Goal: Information Seeking & Learning: Learn about a topic

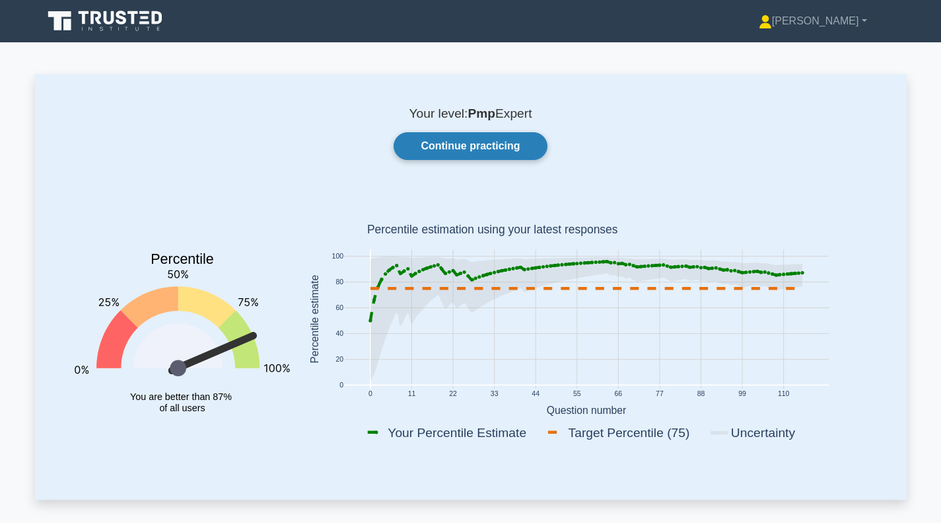
drag, startPoint x: 0, startPoint y: 0, endPoint x: 505, endPoint y: 149, distance: 526.3
click at [505, 149] on link "Continue practicing" at bounding box center [470, 146] width 153 height 28
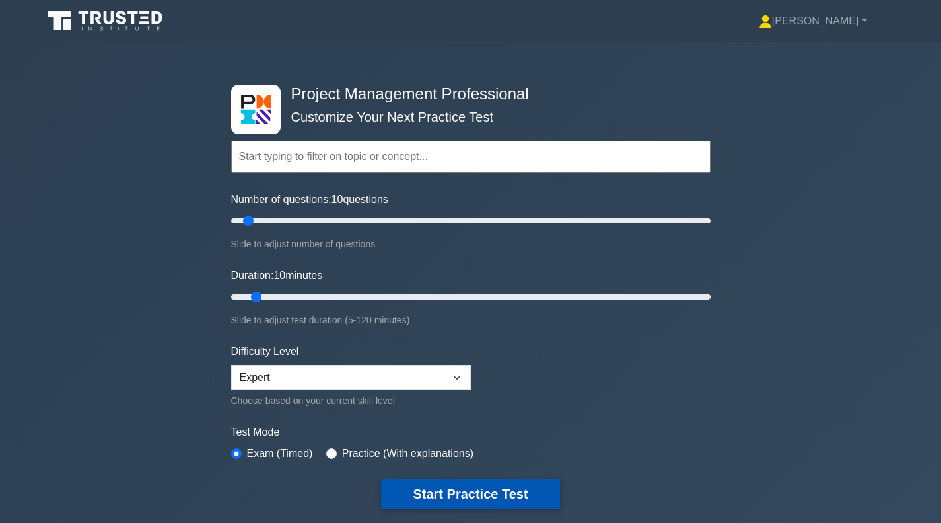
click at [452, 495] on button "Start Practice Test" at bounding box center [470, 493] width 178 height 30
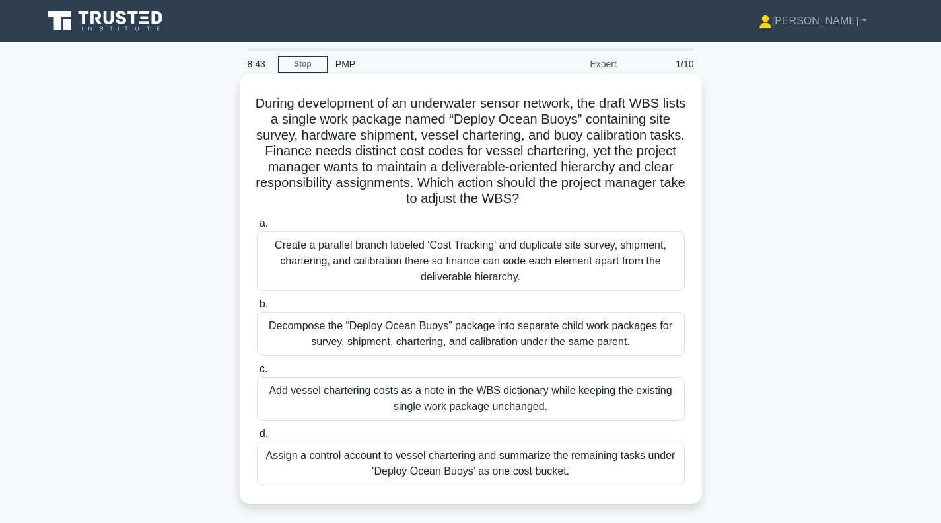
click at [451, 339] on div "Decompose the “Deploy Ocean Buoys” package into separate child work packages fo…" at bounding box center [471, 334] width 428 height 44
click at [257, 308] on input "b. Decompose the “Deploy Ocean Buoys” package into separate child work packages…" at bounding box center [257, 304] width 0 height 9
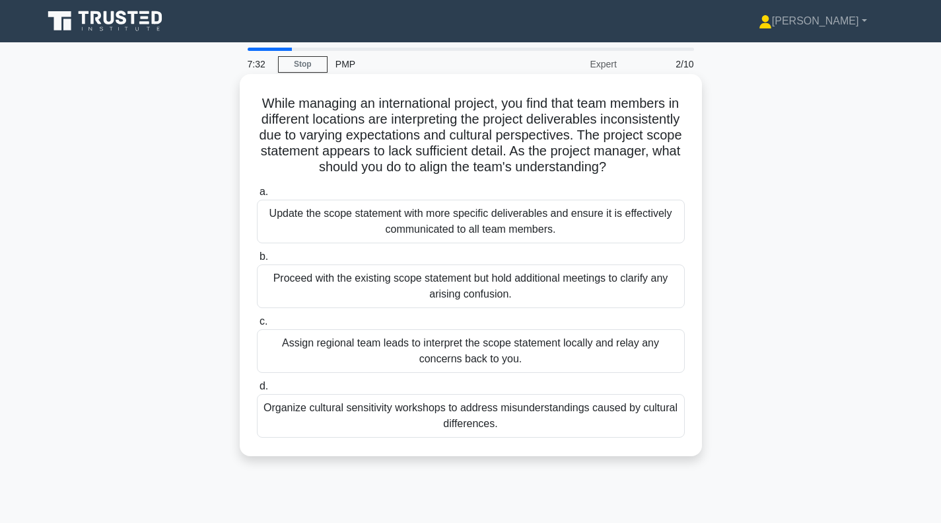
click at [551, 242] on div "Update the scope statement with more specific deliverables and ensure it is eff…" at bounding box center [471, 221] width 428 height 44
click at [257, 196] on input "a. Update the scope statement with more specific deliverables and ensure it is …" at bounding box center [257, 192] width 0 height 9
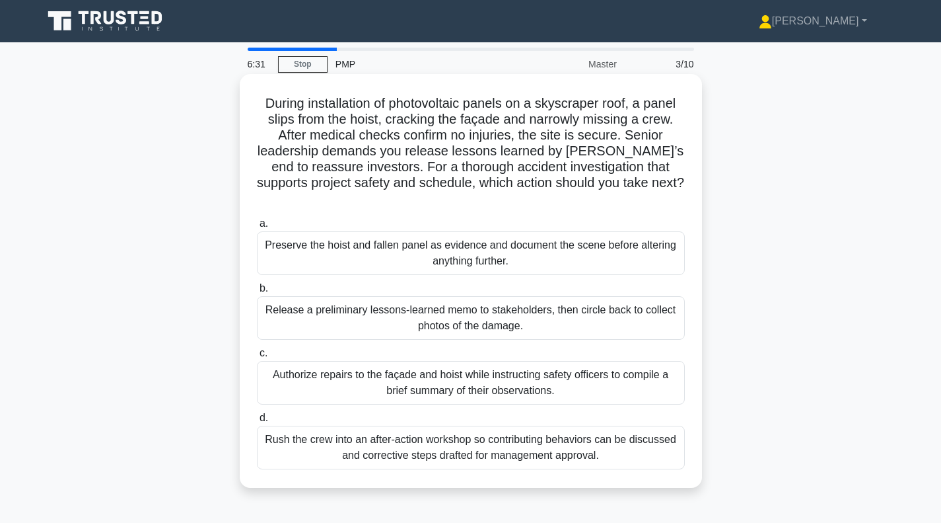
click at [421, 242] on div "Preserve the hoist and fallen panel as evidence and document the scene before a…" at bounding box center [471, 253] width 428 height 44
click at [257, 228] on input "a. Preserve the hoist and fallen panel as evidence and document the scene befor…" at bounding box center [257, 223] width 0 height 9
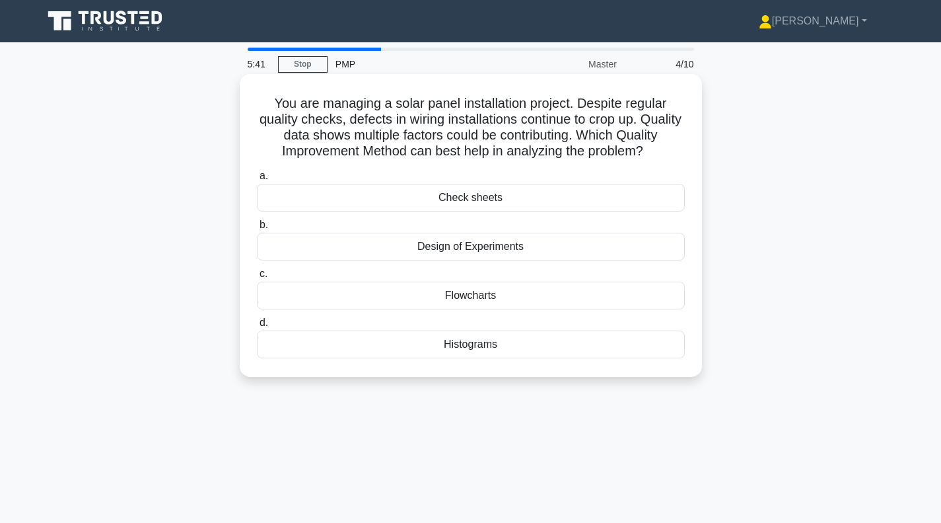
click at [482, 309] on div "Flowcharts" at bounding box center [471, 295] width 428 height 28
click at [257, 278] on input "c. Flowcharts" at bounding box center [257, 274] width 0 height 9
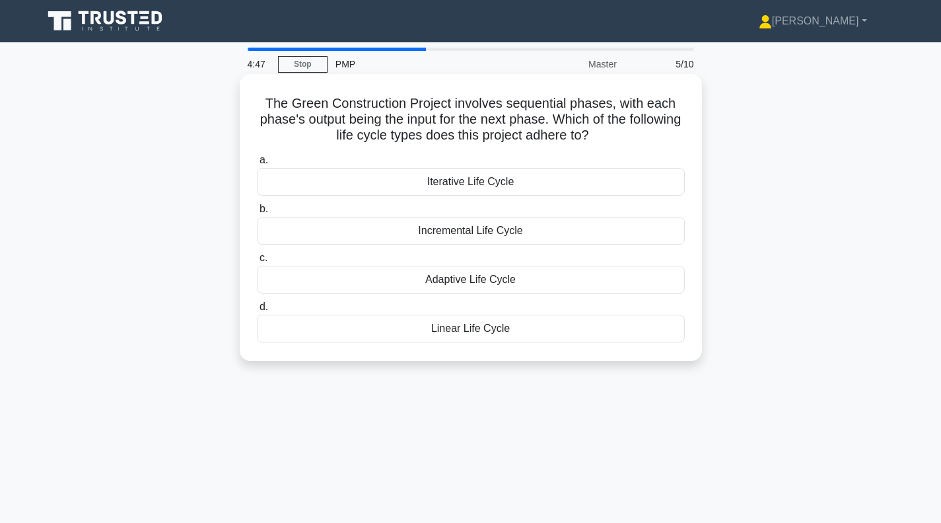
click at [421, 232] on div "Incremental Life Cycle" at bounding box center [471, 231] width 428 height 28
click at [257, 213] on input "b. Incremental Life Cycle" at bounding box center [257, 209] width 0 height 9
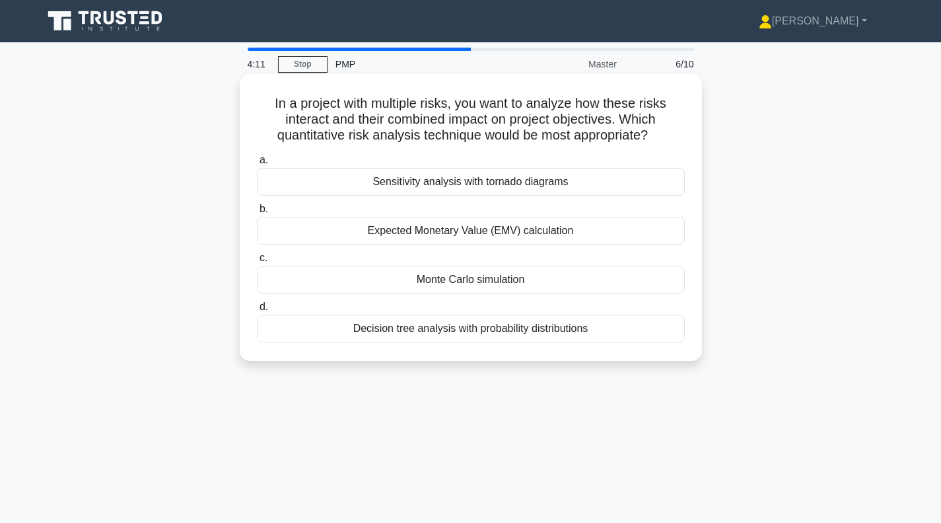
click at [396, 281] on div "Monte Carlo simulation" at bounding box center [471, 280] width 428 height 28
click at [257, 262] on input "c. Monte Carlo simulation" at bounding box center [257, 258] width 0 height 9
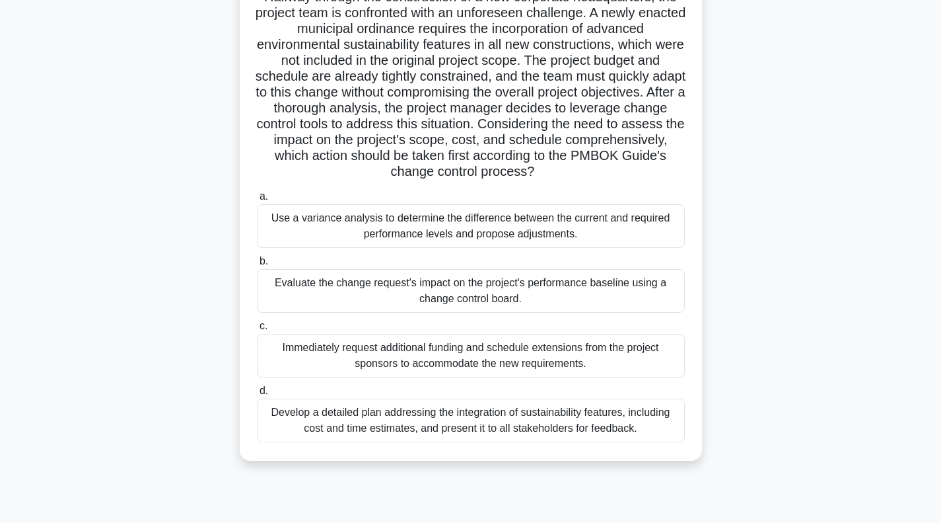
scroll to position [132, 0]
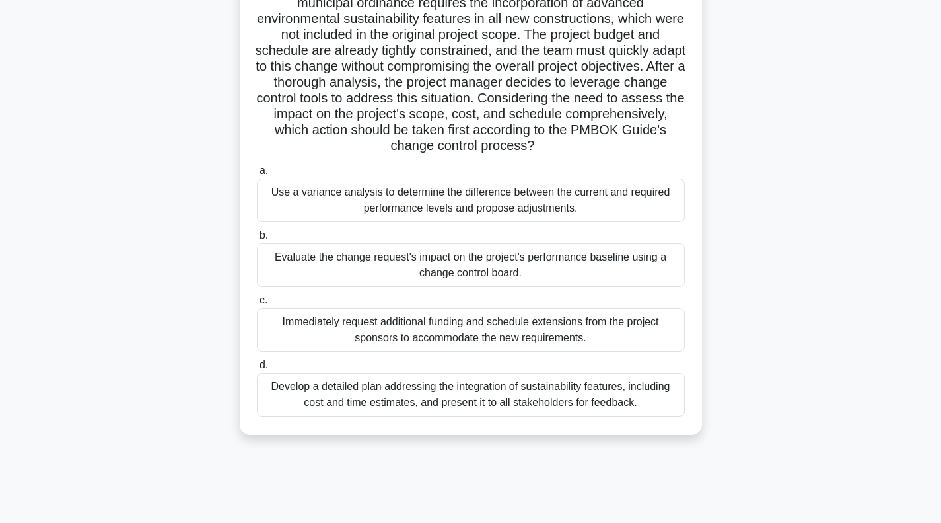
click at [409, 270] on div "Evaluate the change request's impact on the project's performance baseline usin…" at bounding box center [471, 265] width 428 height 44
click at [257, 240] on input "b. Evaluate the change request's impact on the project's performance baseline u…" at bounding box center [257, 235] width 0 height 9
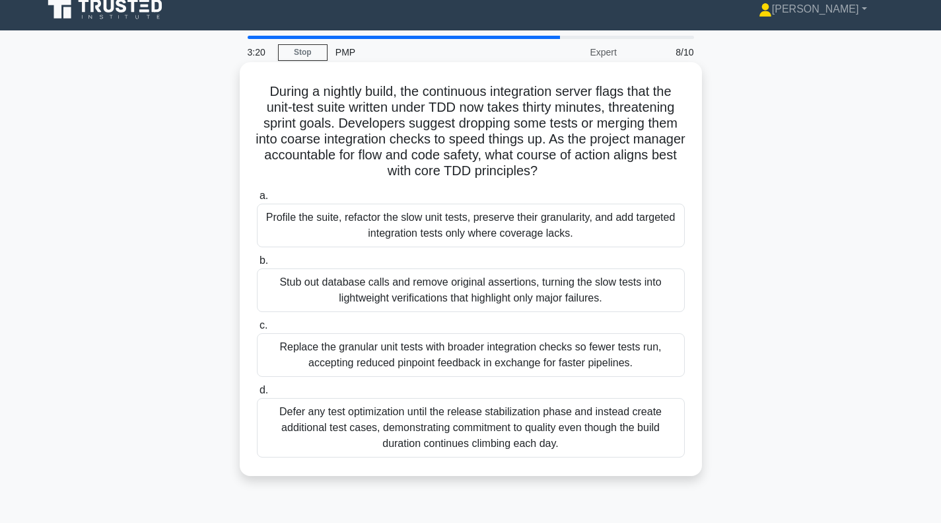
scroll to position [0, 0]
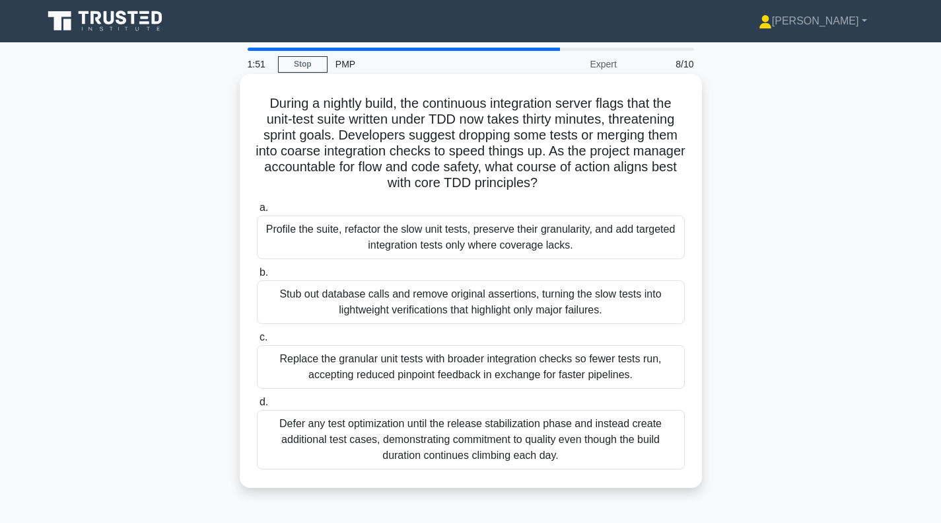
click at [445, 241] on div "Profile the suite, refactor the slow unit tests, preserve their granularity, an…" at bounding box center [471, 237] width 428 height 44
click at [257, 212] on input "a. Profile the suite, refactor the slow unit tests, preserve their granularity,…" at bounding box center [257, 207] width 0 height 9
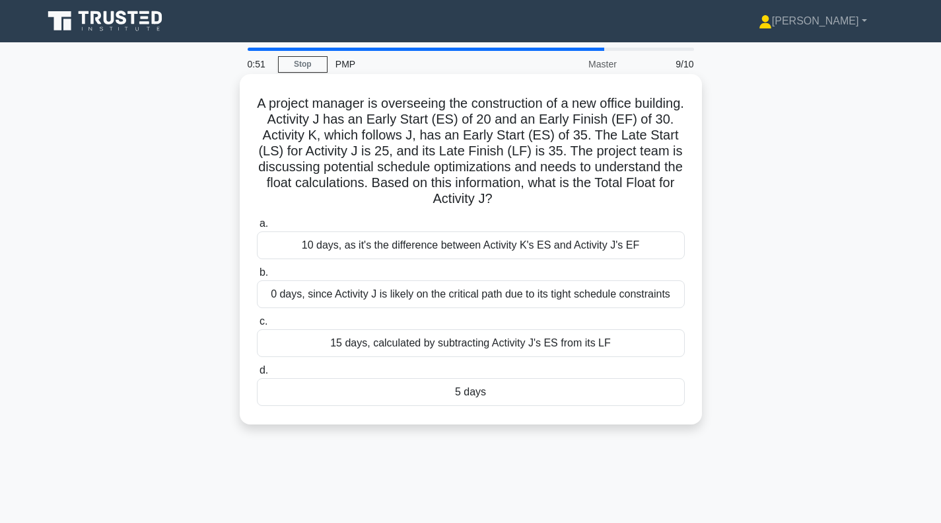
click at [396, 347] on div "15 days, calculated by subtracting Activity J's ES from its LF" at bounding box center [471, 343] width 428 height 28
click at [257, 326] on input "c. 15 days, calculated by subtracting Activity J's ES from its LF" at bounding box center [257, 321] width 0 height 9
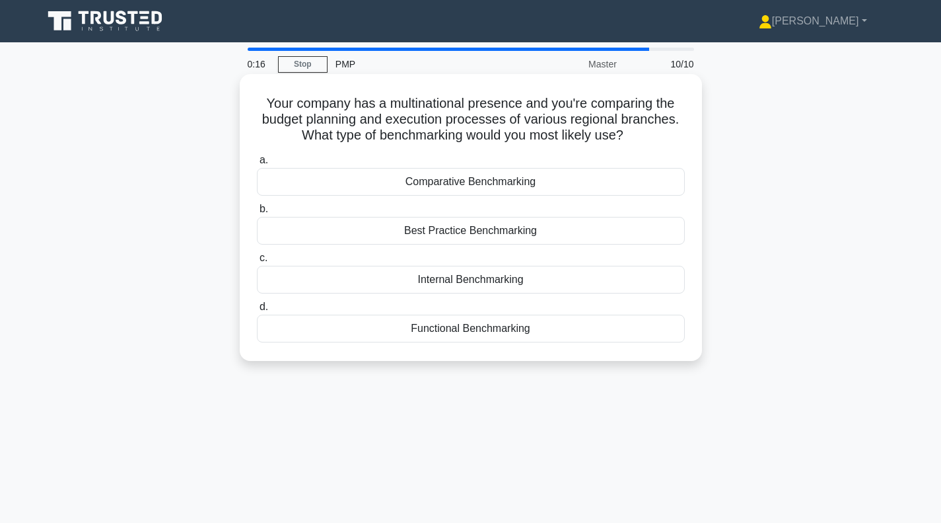
click at [387, 285] on div "Internal Benchmarking" at bounding box center [471, 280] width 428 height 28
click at [257, 262] on input "c. Internal Benchmarking" at bounding box center [257, 258] width 0 height 9
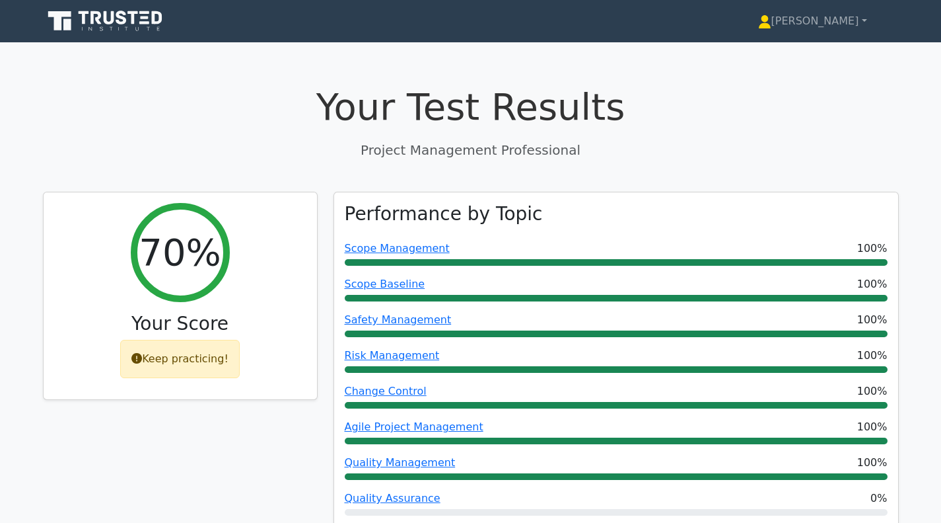
scroll to position [595, 0]
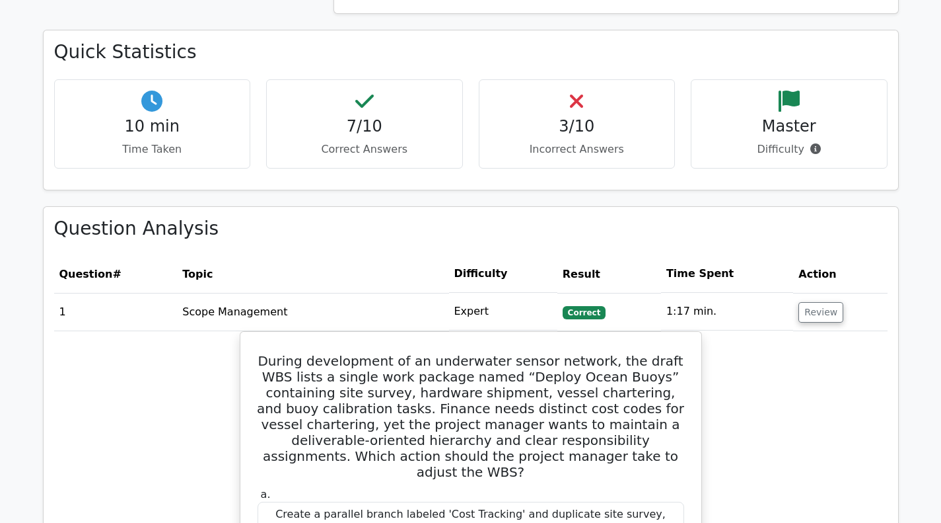
click at [828, 313] on button "Review" at bounding box center [821, 312] width 45 height 20
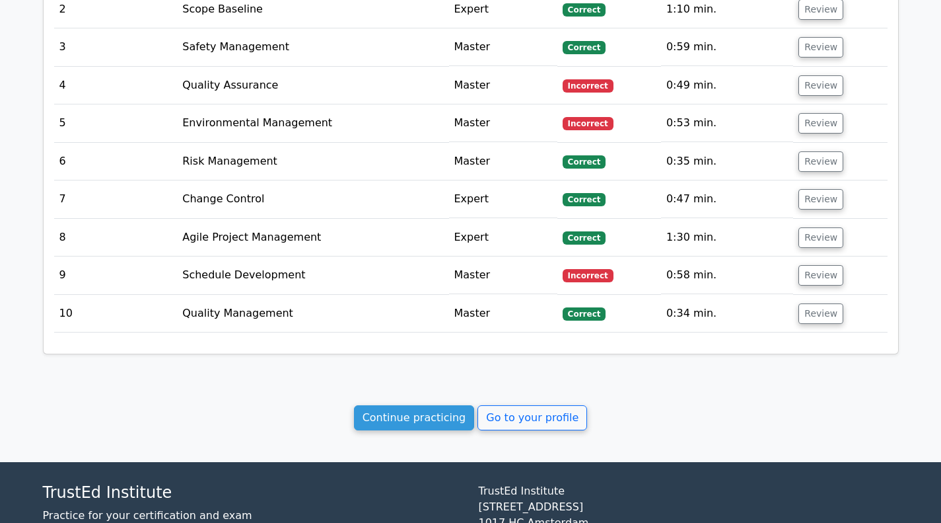
scroll to position [991, 0]
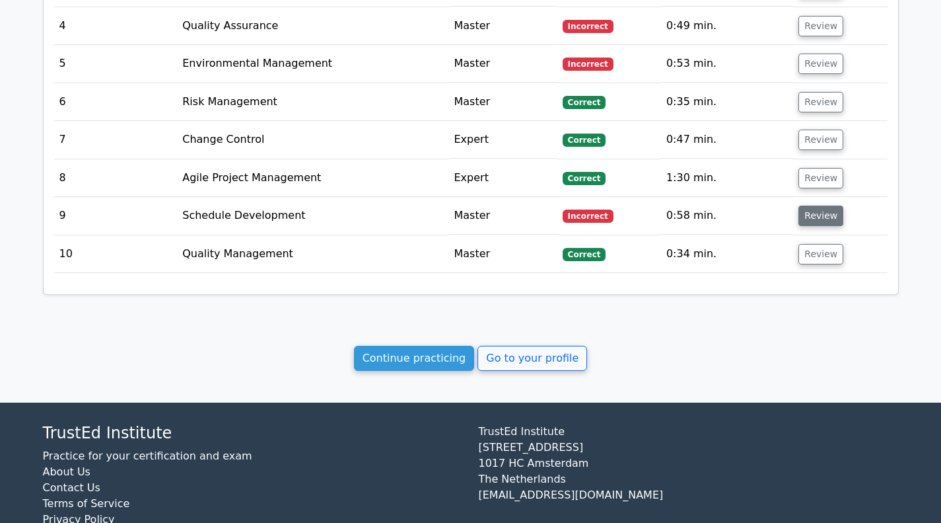
click at [826, 219] on button "Review" at bounding box center [821, 215] width 45 height 20
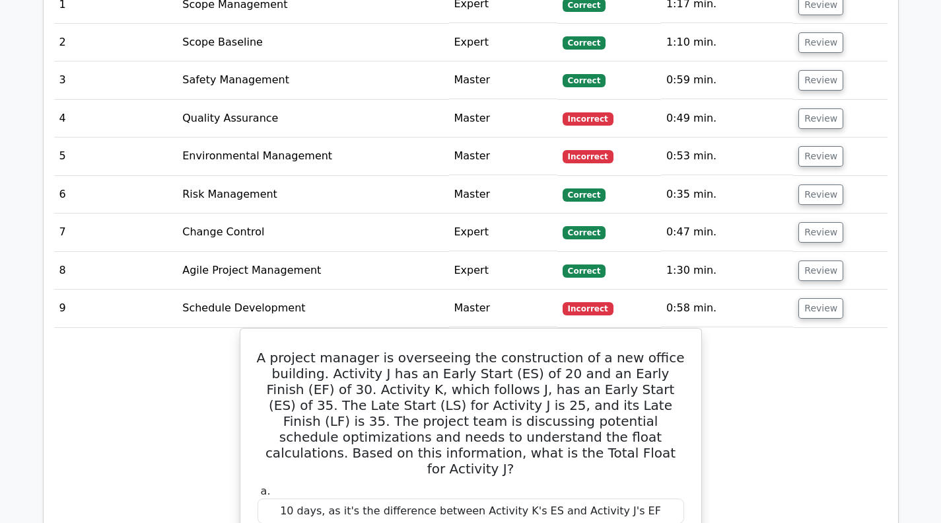
scroll to position [859, 0]
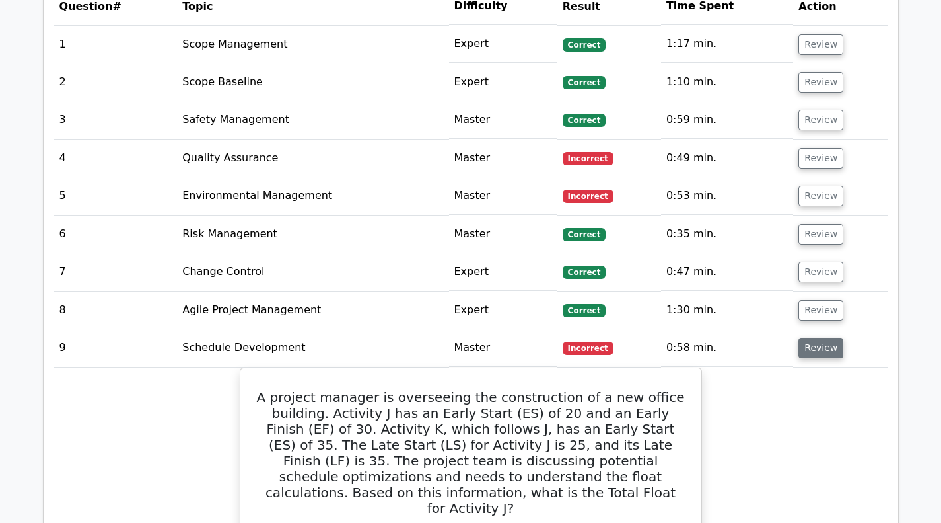
click at [822, 351] on button "Review" at bounding box center [821, 348] width 45 height 20
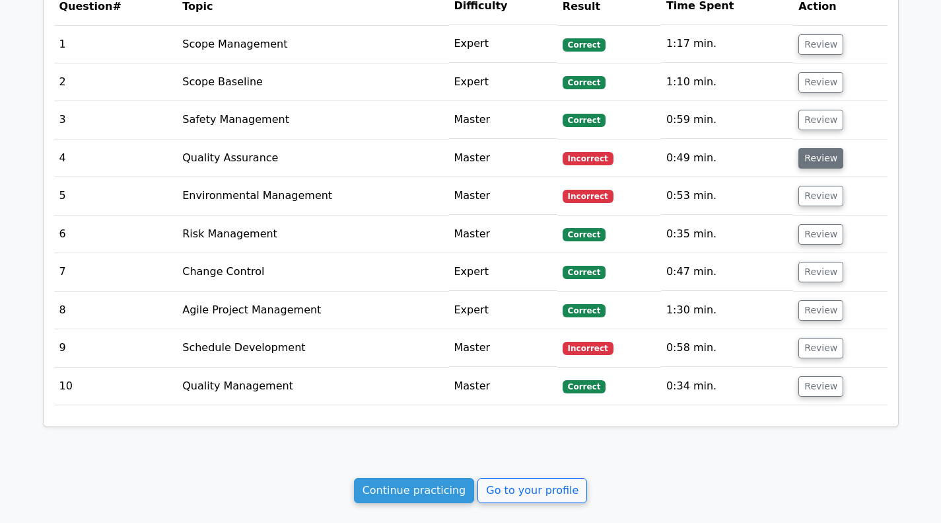
click at [814, 161] on button "Review" at bounding box center [821, 158] width 45 height 20
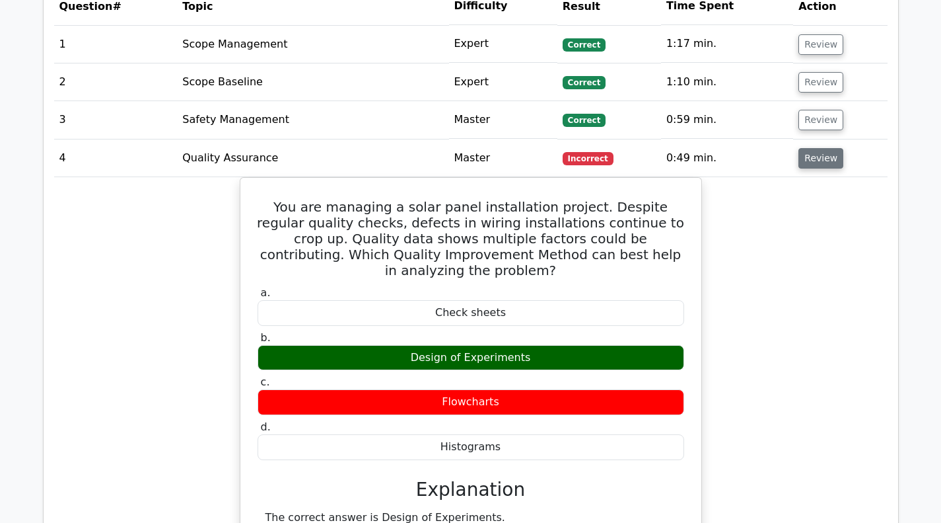
click at [809, 156] on button "Review" at bounding box center [821, 158] width 45 height 20
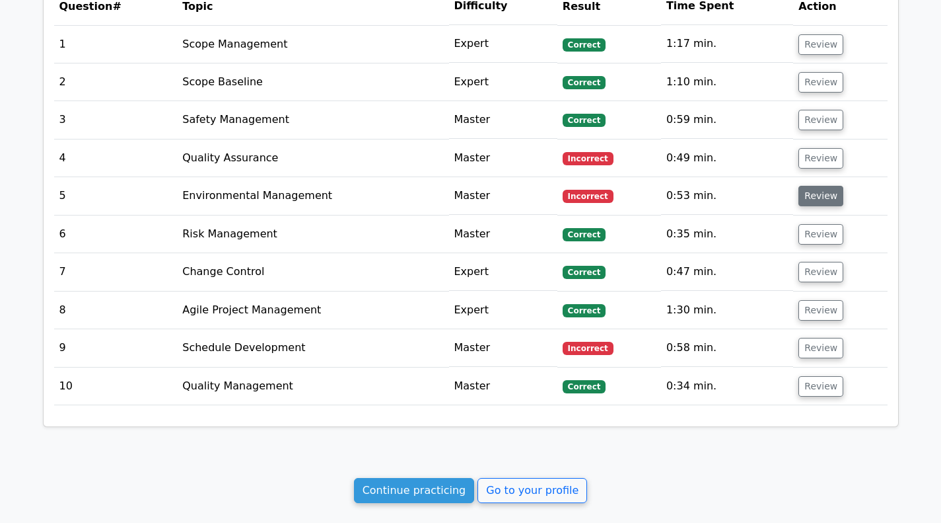
click at [810, 198] on button "Review" at bounding box center [821, 196] width 45 height 20
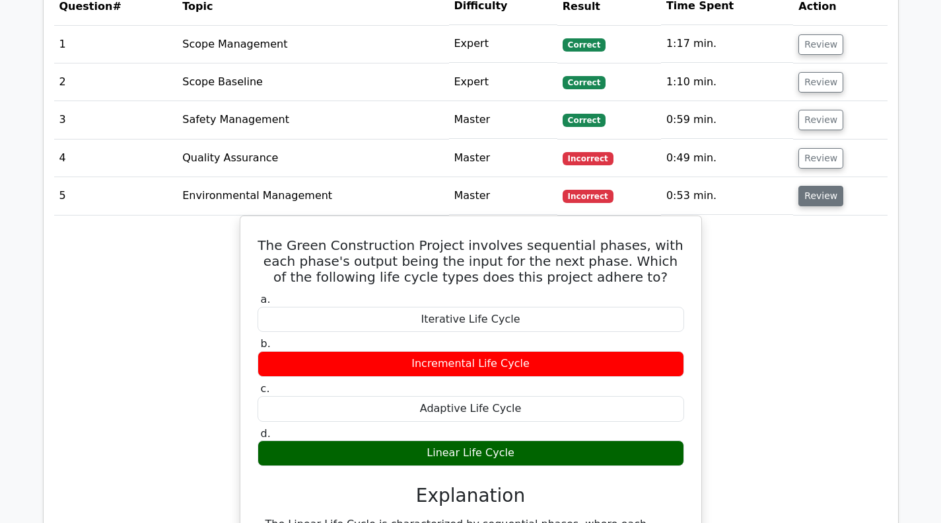
click at [819, 201] on button "Review" at bounding box center [821, 196] width 45 height 20
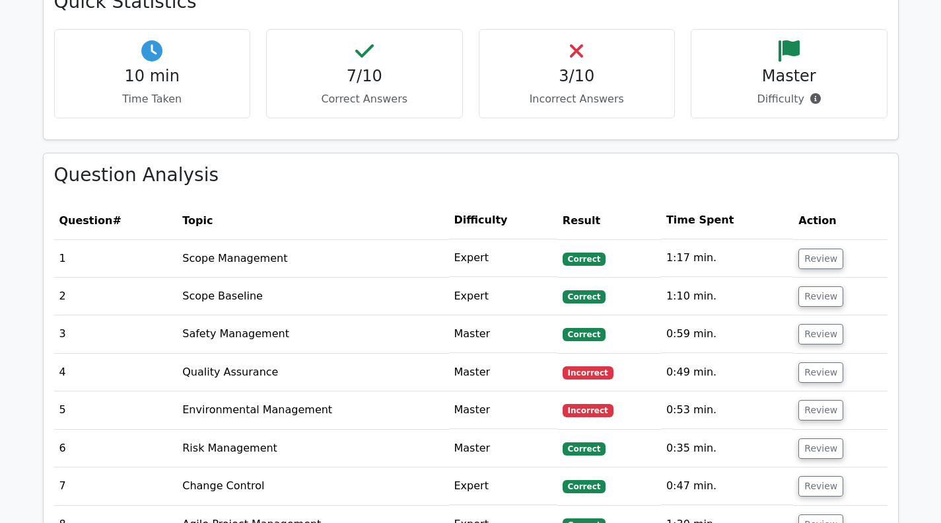
scroll to position [1027, 0]
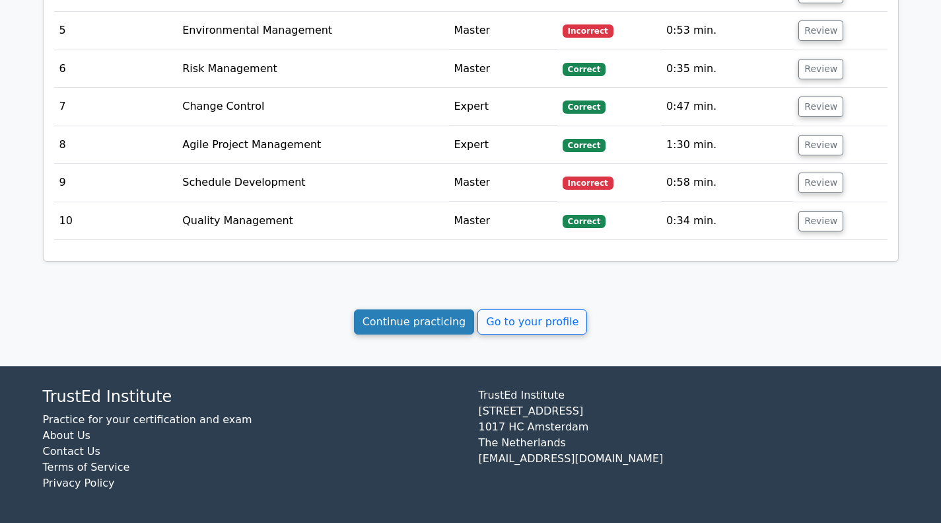
click at [391, 323] on link "Continue practicing" at bounding box center [414, 321] width 121 height 25
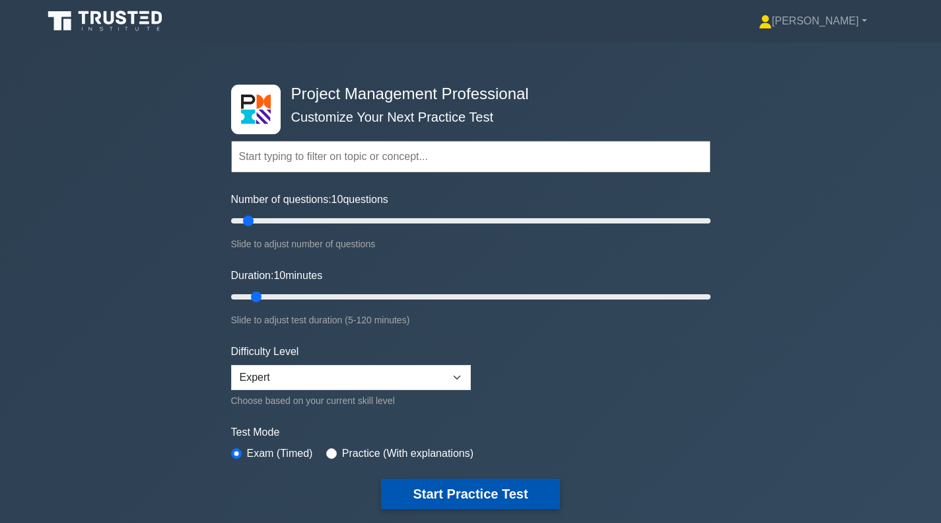
click at [412, 487] on button "Start Practice Test" at bounding box center [470, 493] width 178 height 30
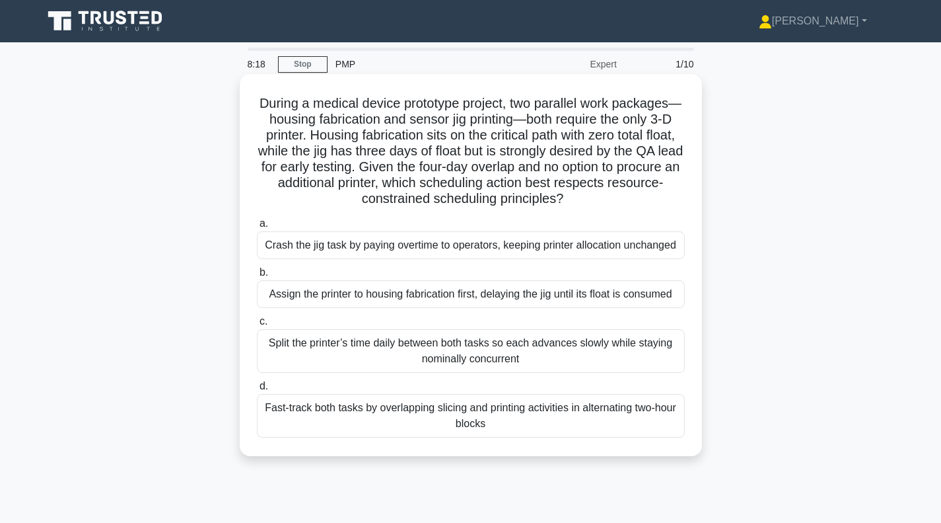
click at [417, 296] on div "Assign the printer to housing fabrication first, delaying the jig until its flo…" at bounding box center [471, 294] width 428 height 28
click at [257, 277] on input "b. Assign the printer to housing fabrication first, delaying the jig until its …" at bounding box center [257, 272] width 0 height 9
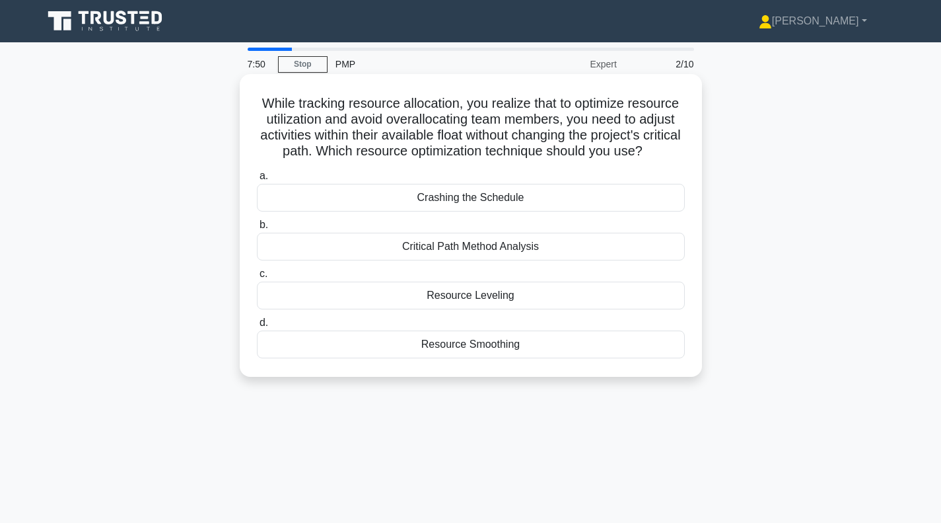
click at [470, 358] on div "Resource Smoothing" at bounding box center [471, 344] width 428 height 28
click at [257, 327] on input "d. Resource Smoothing" at bounding box center [257, 322] width 0 height 9
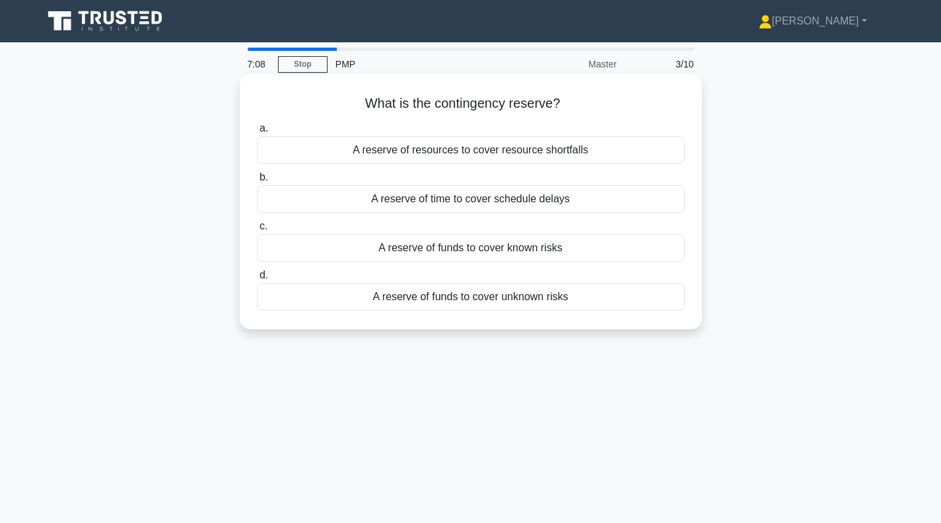
click at [450, 294] on div "A reserve of funds to cover unknown risks" at bounding box center [471, 297] width 428 height 28
click at [257, 279] on input "d. A reserve of funds to cover unknown risks" at bounding box center [257, 275] width 0 height 9
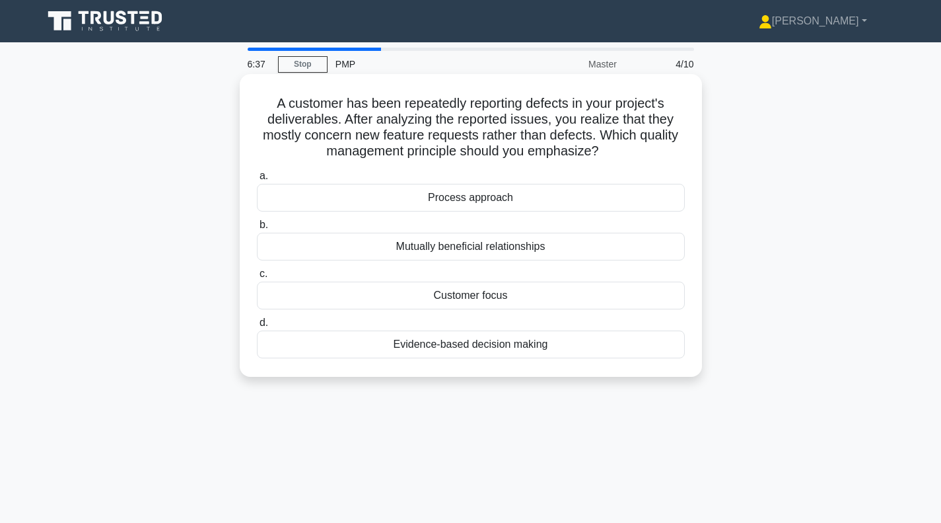
click at [468, 298] on div "Customer focus" at bounding box center [471, 295] width 428 height 28
click at [257, 278] on input "c. Customer focus" at bounding box center [257, 274] width 0 height 9
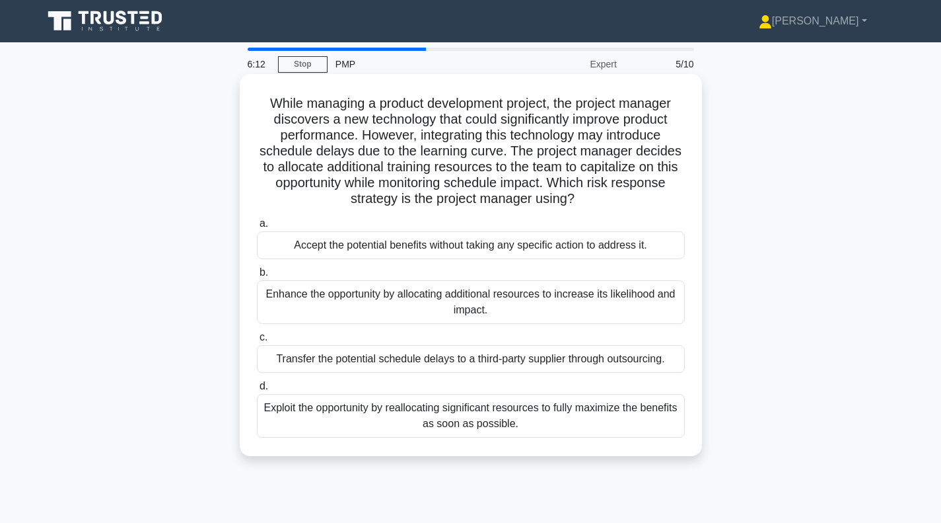
click at [379, 306] on div "Enhance the opportunity by allocating additional resources to increase its like…" at bounding box center [471, 302] width 428 height 44
click at [257, 277] on input "b. Enhance the opportunity by allocating additional resources to increase its l…" at bounding box center [257, 272] width 0 height 9
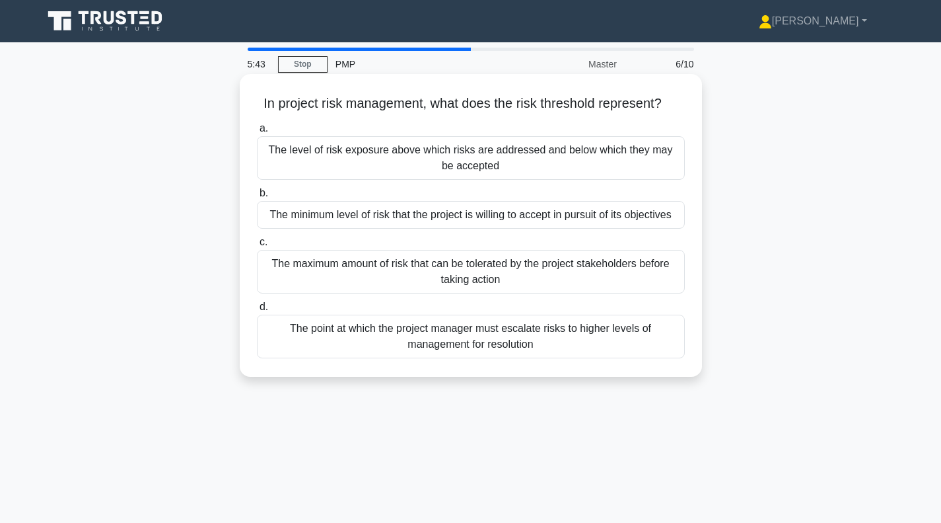
click at [398, 272] on div "The maximum amount of risk that can be tolerated by the project stakeholders be…" at bounding box center [471, 272] width 428 height 44
click at [257, 246] on input "c. The maximum amount of risk that can be tolerated by the project stakeholders…" at bounding box center [257, 242] width 0 height 9
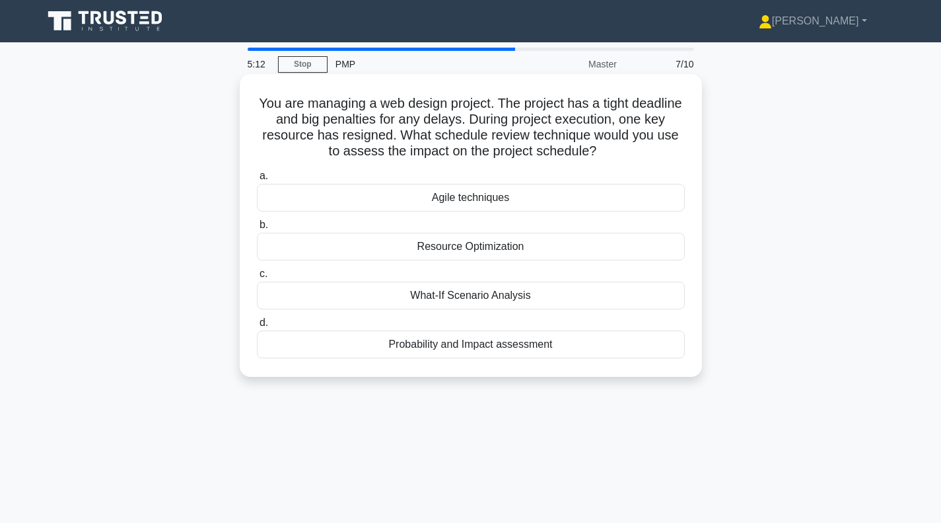
click at [446, 250] on div "Resource Optimization" at bounding box center [471, 247] width 428 height 28
click at [257, 229] on input "b. Resource Optimization" at bounding box center [257, 225] width 0 height 9
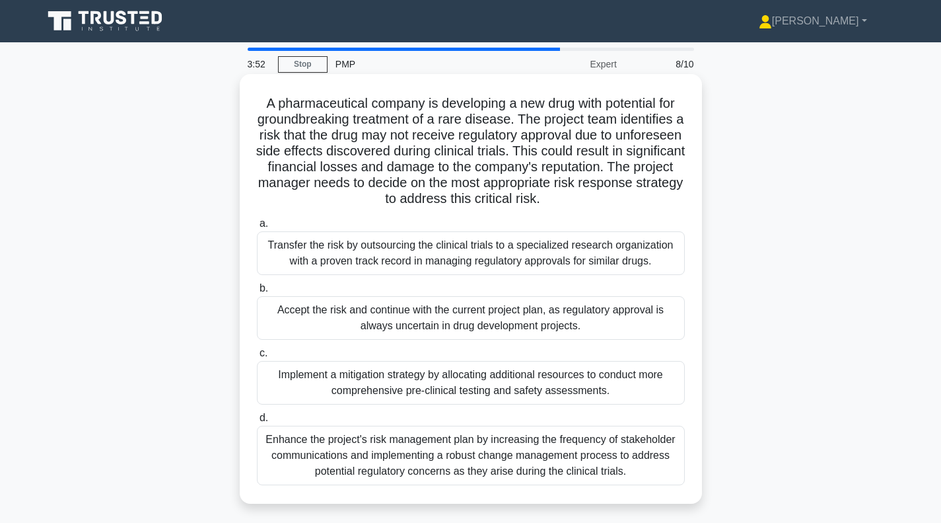
click at [370, 260] on div "Transfer the risk by outsourcing the clinical trials to a specialized research …" at bounding box center [471, 253] width 428 height 44
click at [257, 228] on input "a. Transfer the risk by outsourcing the clinical trials to a specialized resear…" at bounding box center [257, 223] width 0 height 9
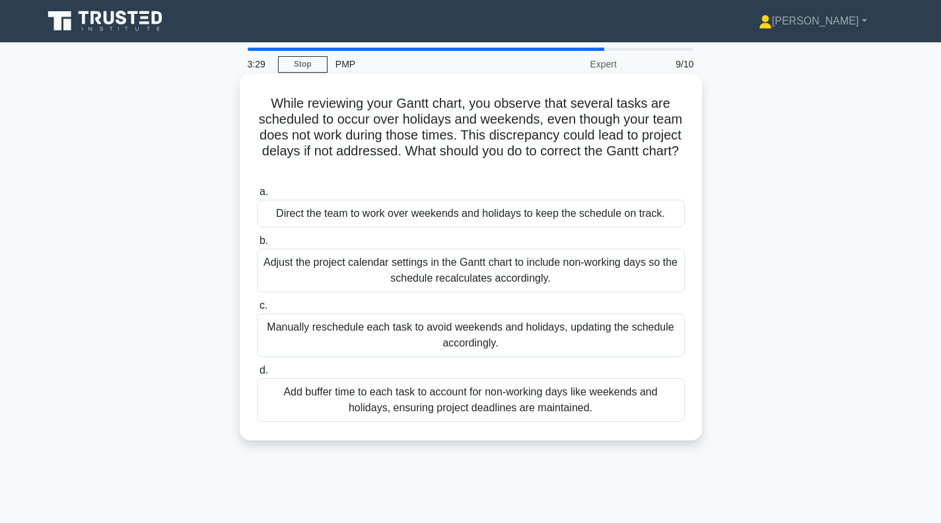
click at [374, 269] on div "Adjust the project calendar settings in the Gantt chart to include non-working …" at bounding box center [471, 270] width 428 height 44
click at [257, 245] on input "b. Adjust the project calendar settings in the Gantt chart to include non-worki…" at bounding box center [257, 240] width 0 height 9
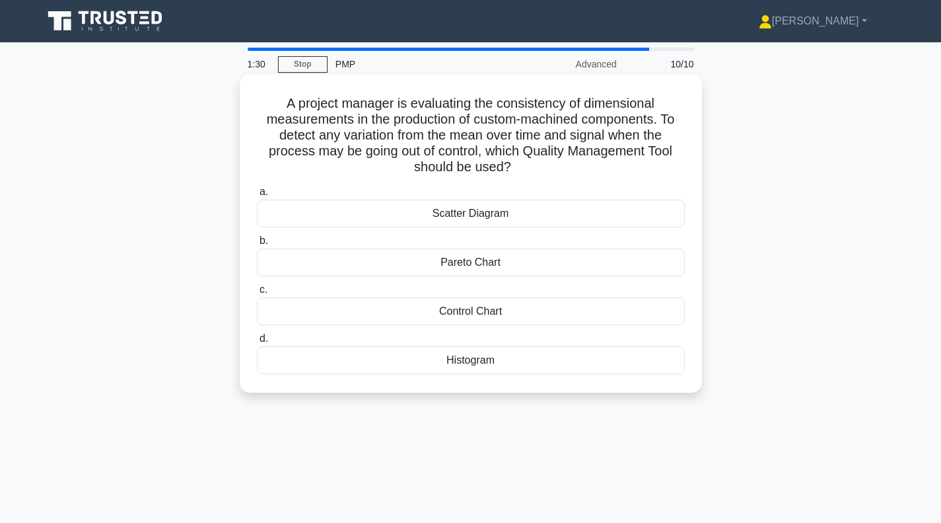
click at [472, 310] on div "Control Chart" at bounding box center [471, 311] width 428 height 28
click at [257, 294] on input "c. Control Chart" at bounding box center [257, 289] width 0 height 9
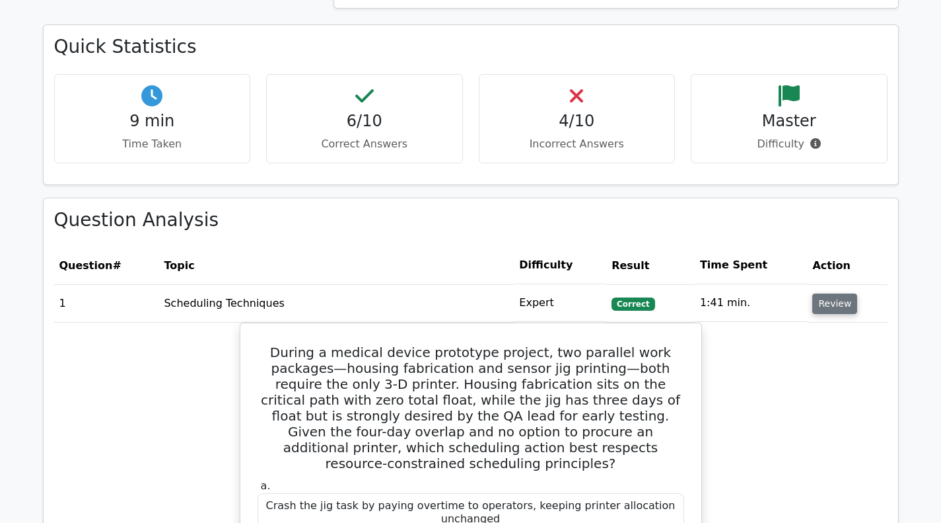
click at [833, 307] on button "Review" at bounding box center [834, 303] width 45 height 20
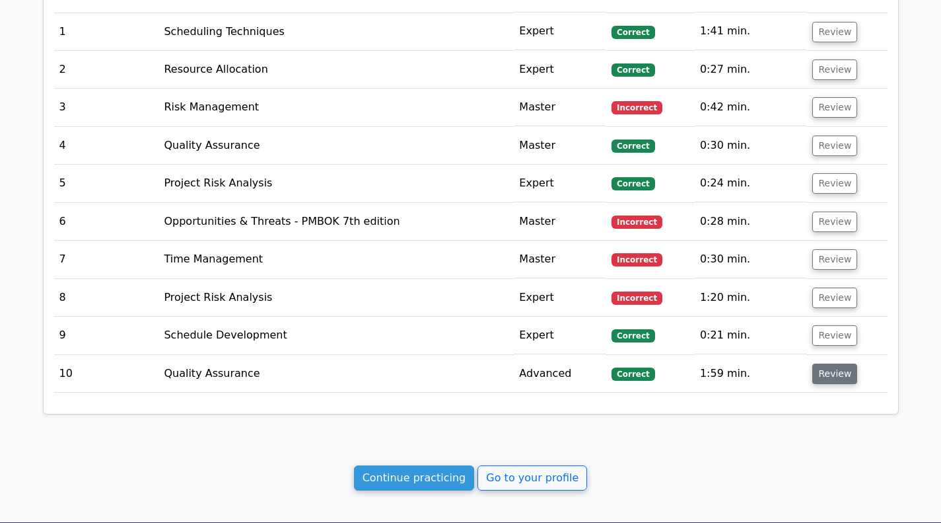
scroll to position [793, 0]
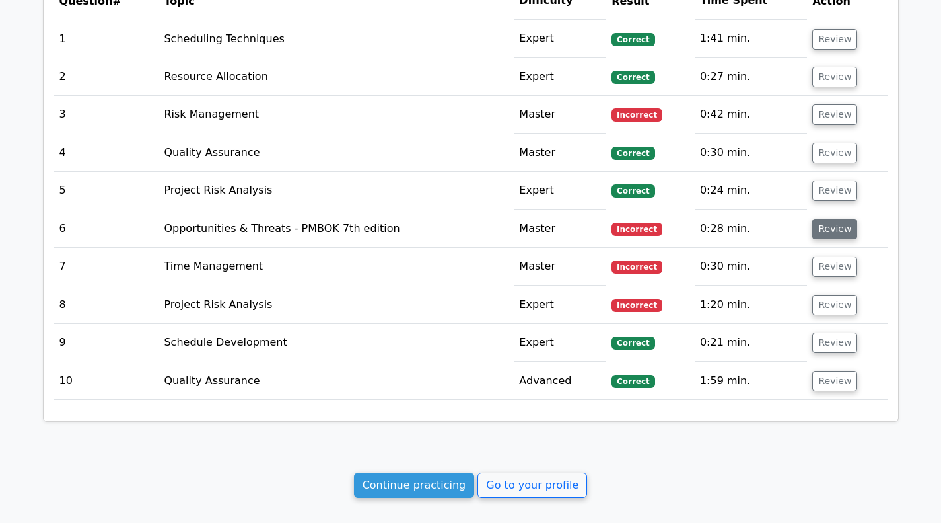
click at [833, 229] on button "Review" at bounding box center [834, 229] width 45 height 20
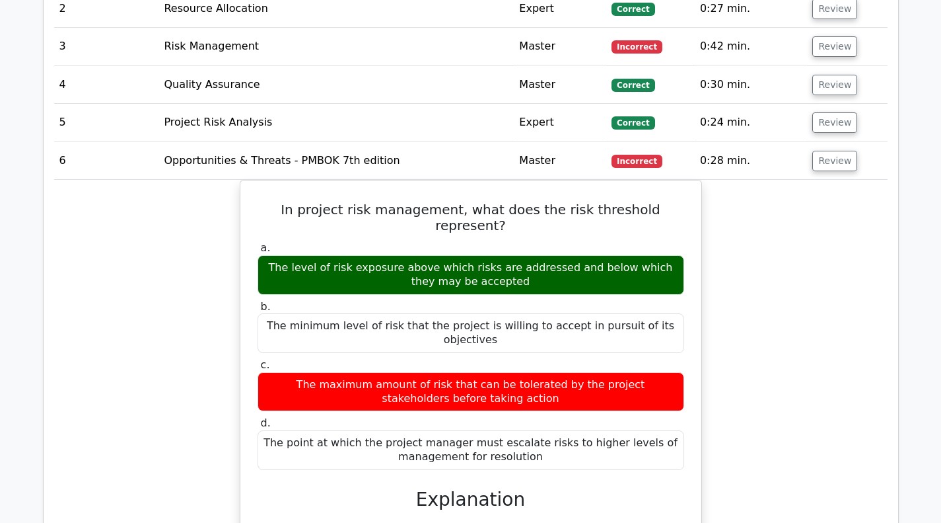
scroll to position [859, 0]
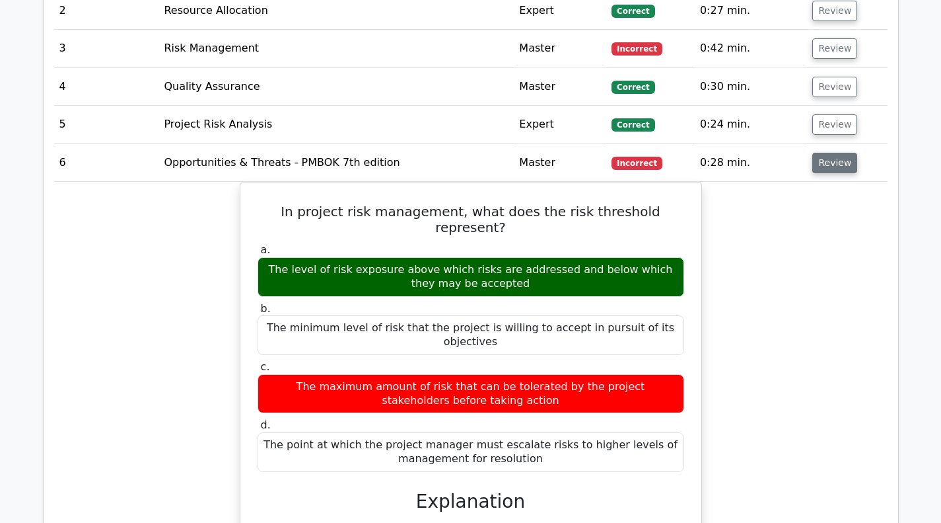
click at [823, 163] on button "Review" at bounding box center [834, 163] width 45 height 20
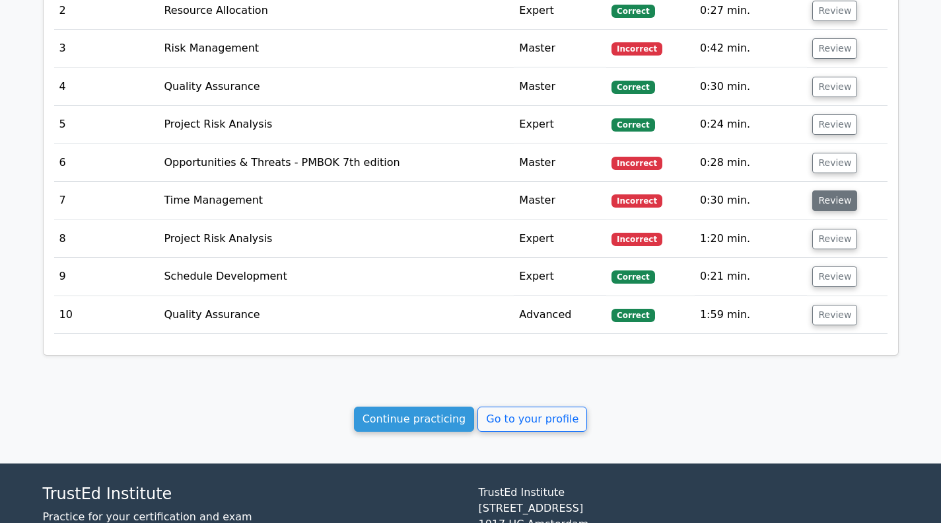
click at [831, 197] on button "Review" at bounding box center [834, 200] width 45 height 20
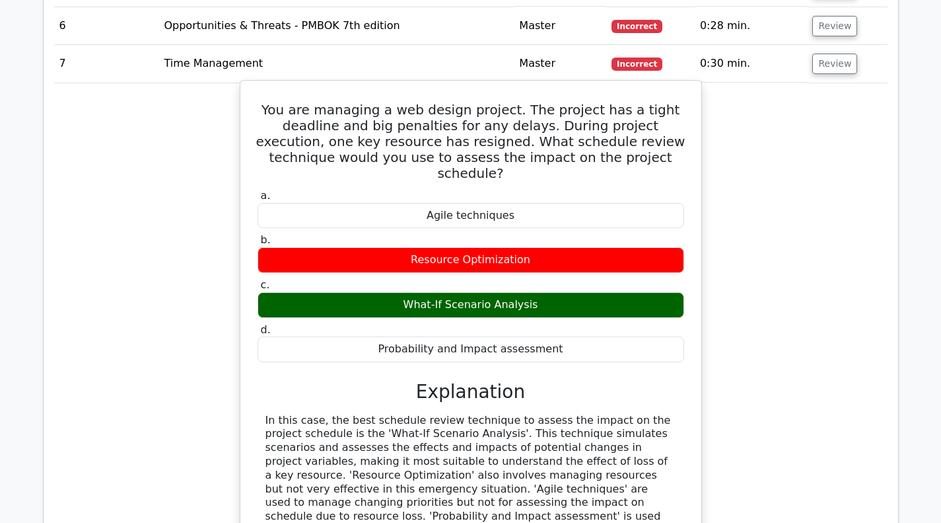
scroll to position [991, 0]
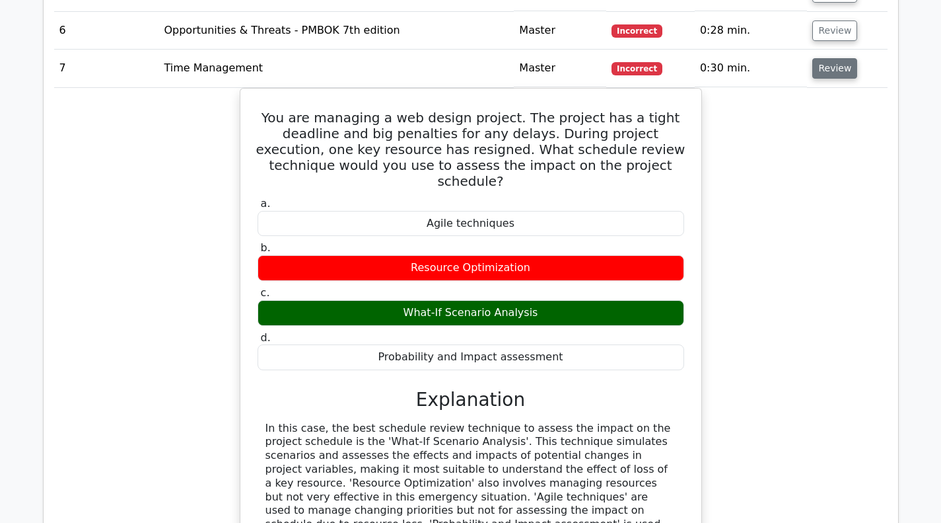
click at [814, 61] on button "Review" at bounding box center [834, 68] width 45 height 20
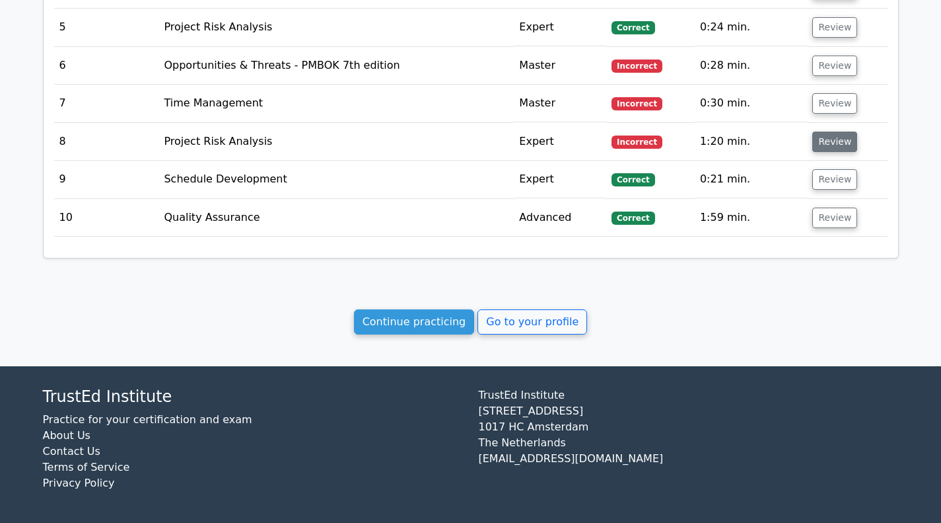
click at [822, 142] on button "Review" at bounding box center [834, 141] width 45 height 20
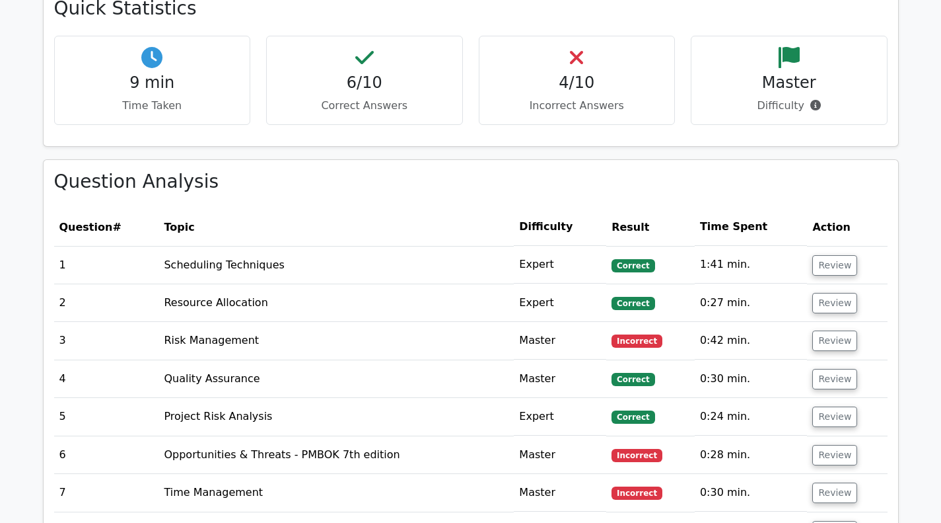
scroll to position [559, 0]
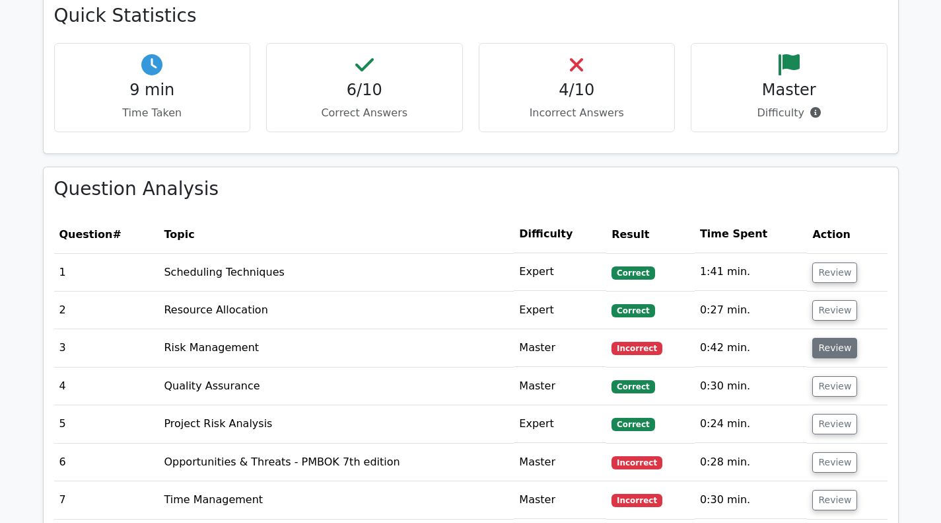
click at [820, 349] on button "Review" at bounding box center [834, 348] width 45 height 20
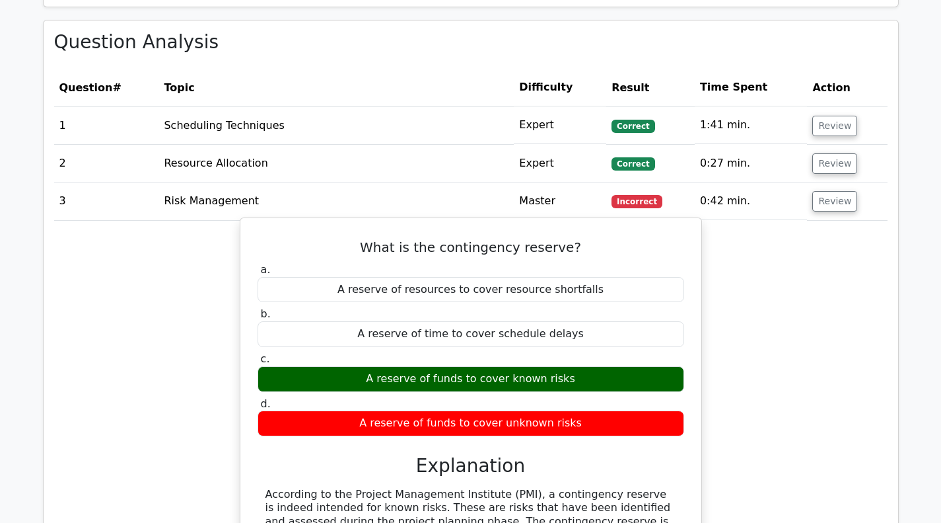
scroll to position [824, 0]
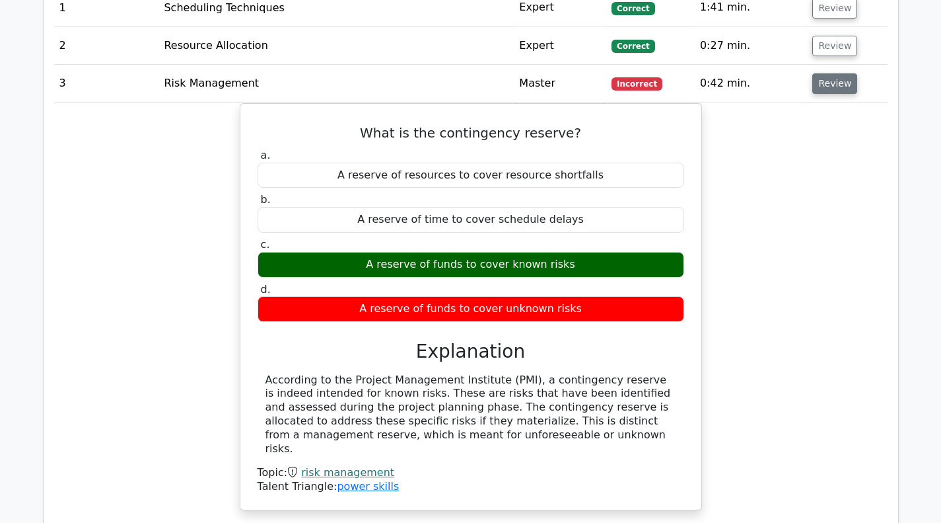
click at [831, 83] on button "Review" at bounding box center [834, 83] width 45 height 20
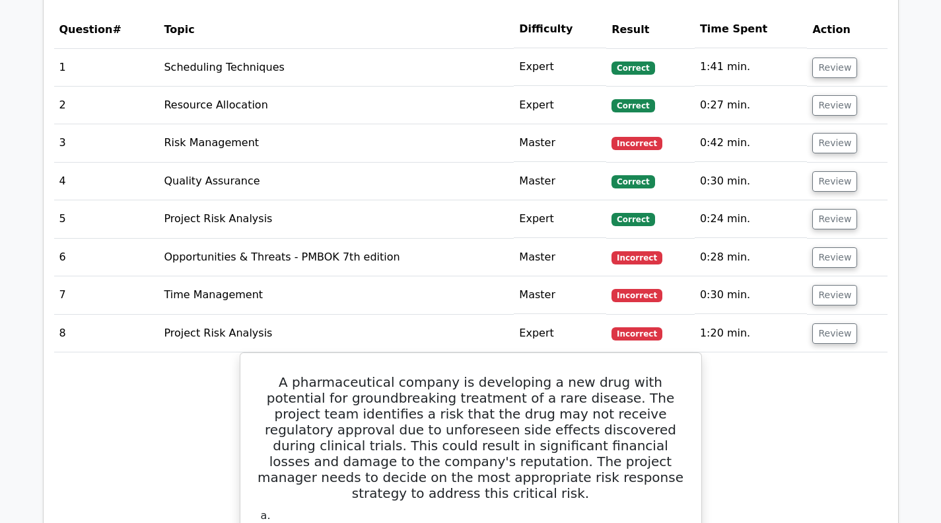
scroll to position [758, 0]
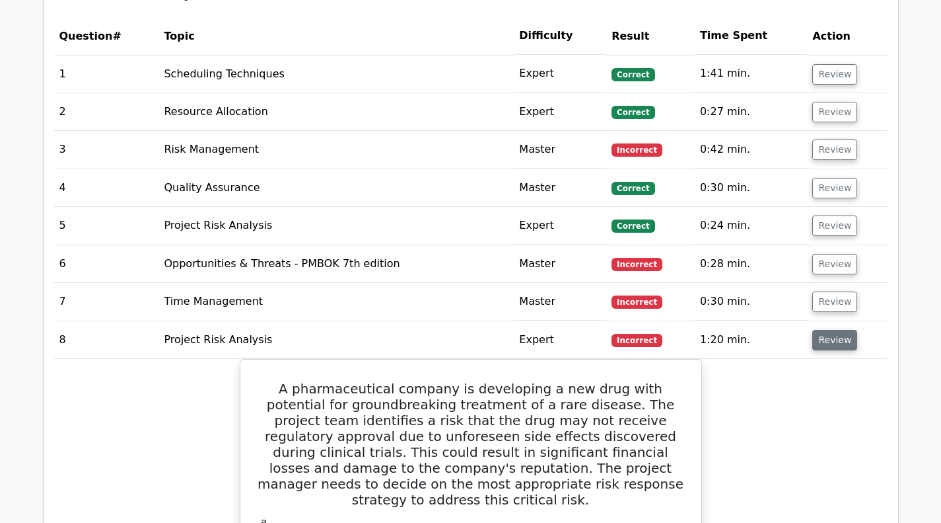
click at [840, 338] on button "Review" at bounding box center [834, 340] width 45 height 20
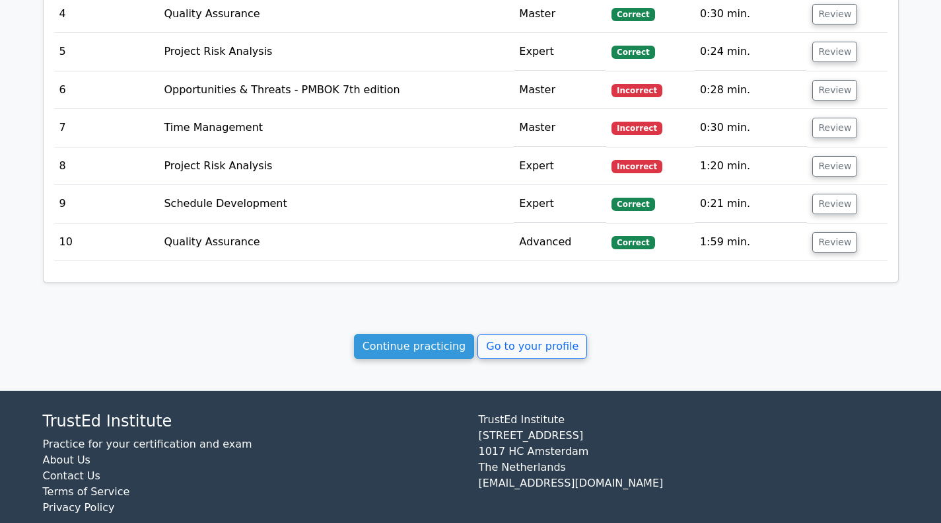
scroll to position [890, 0]
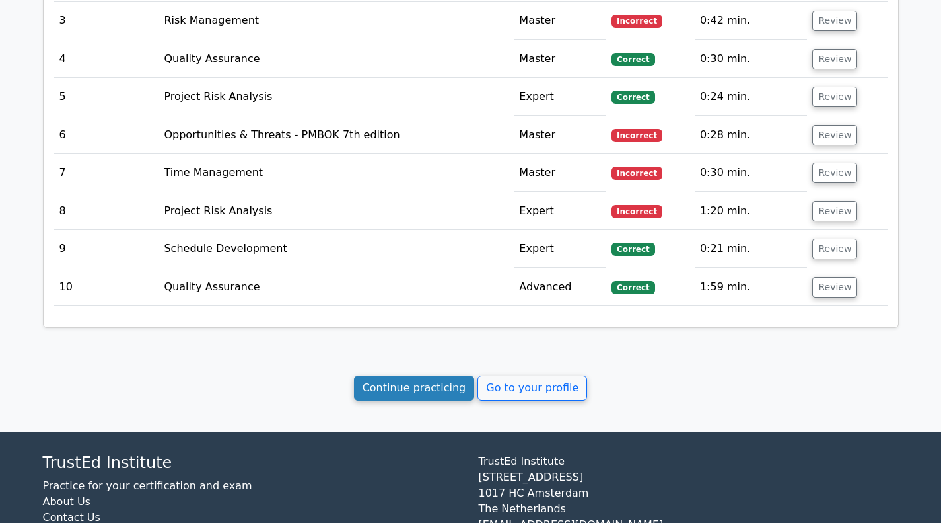
click at [396, 388] on link "Continue practicing" at bounding box center [414, 387] width 121 height 25
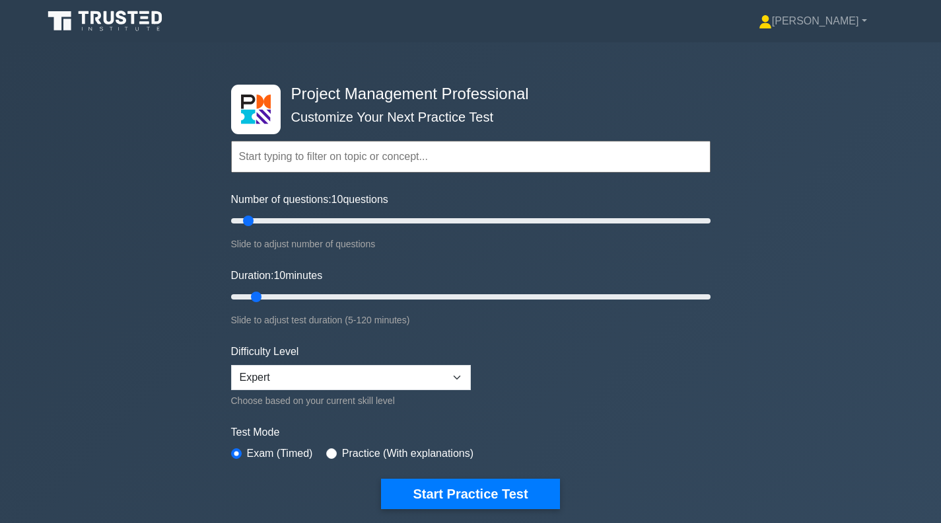
click at [822, 24] on link "[PERSON_NAME]" at bounding box center [813, 21] width 172 height 26
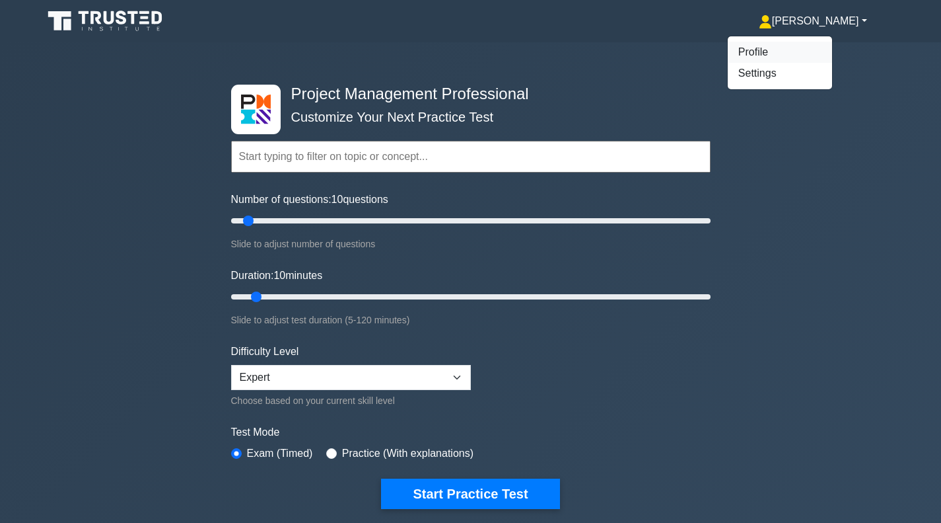
click at [786, 48] on link "Profile" at bounding box center [780, 52] width 104 height 21
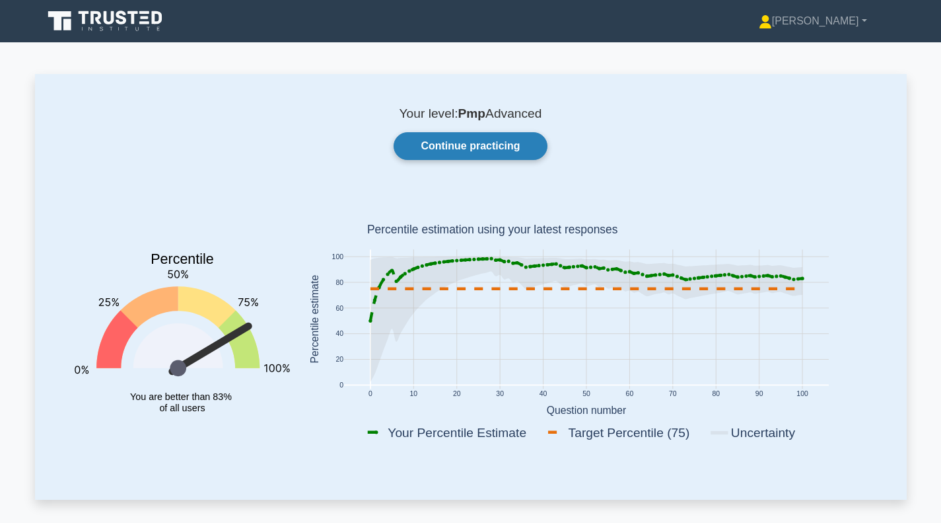
click at [455, 143] on link "Continue practicing" at bounding box center [470, 146] width 153 height 28
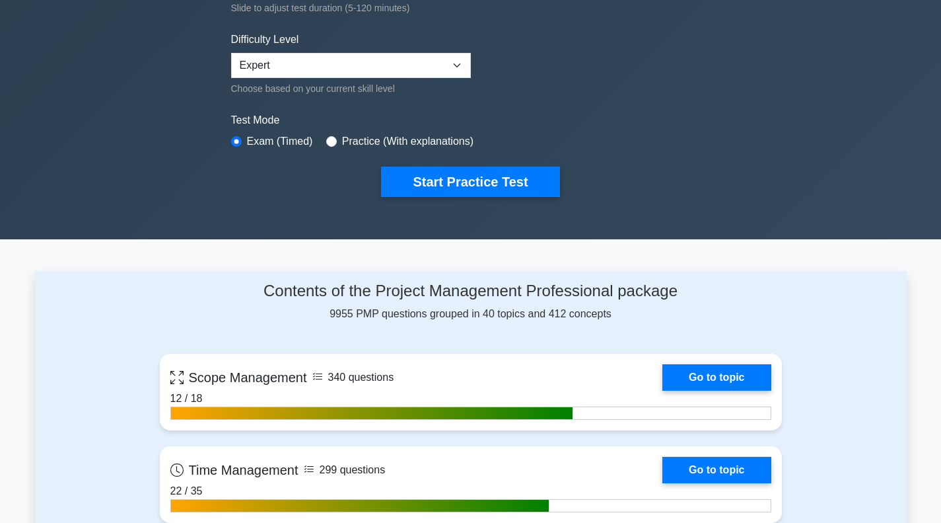
scroll to position [330, 0]
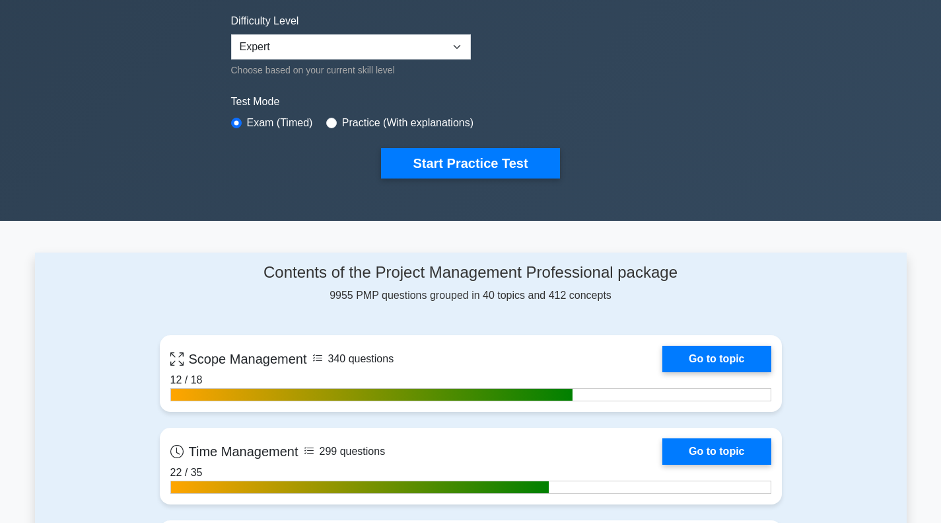
drag, startPoint x: 458, startPoint y: 159, endPoint x: 498, endPoint y: 221, distance: 73.7
click at [458, 159] on button "Start Practice Test" at bounding box center [470, 163] width 178 height 30
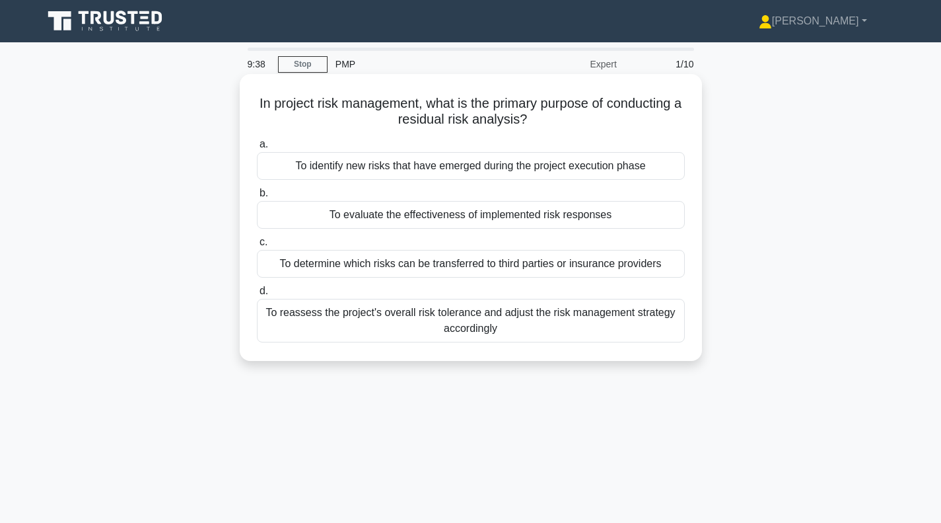
click at [484, 165] on div "To identify new risks that have emerged during the project execution phase" at bounding box center [471, 166] width 428 height 28
click at [257, 149] on input "a. To identify new risks that have emerged during the project execution phase" at bounding box center [257, 144] width 0 height 9
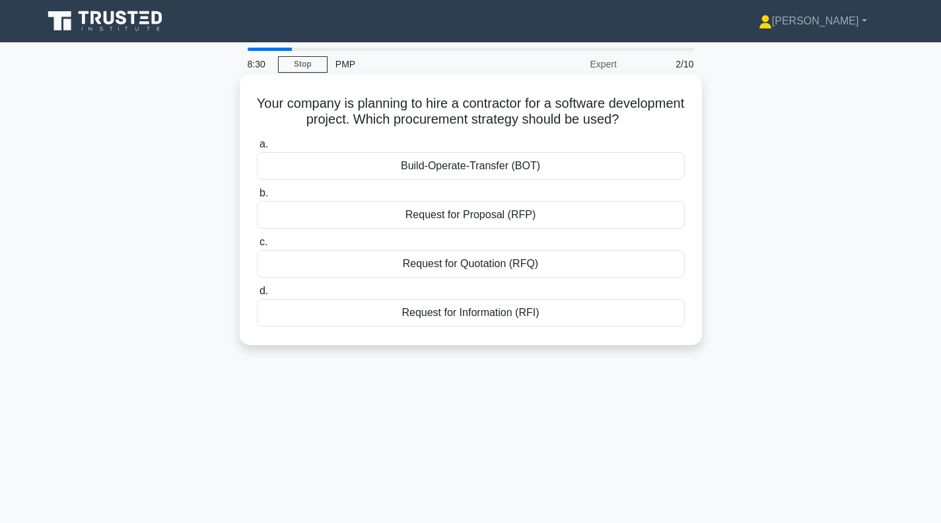
click at [475, 262] on div "Request for Quotation (RFQ)" at bounding box center [471, 264] width 428 height 28
click at [257, 246] on input "c. Request for Quotation (RFQ)" at bounding box center [257, 242] width 0 height 9
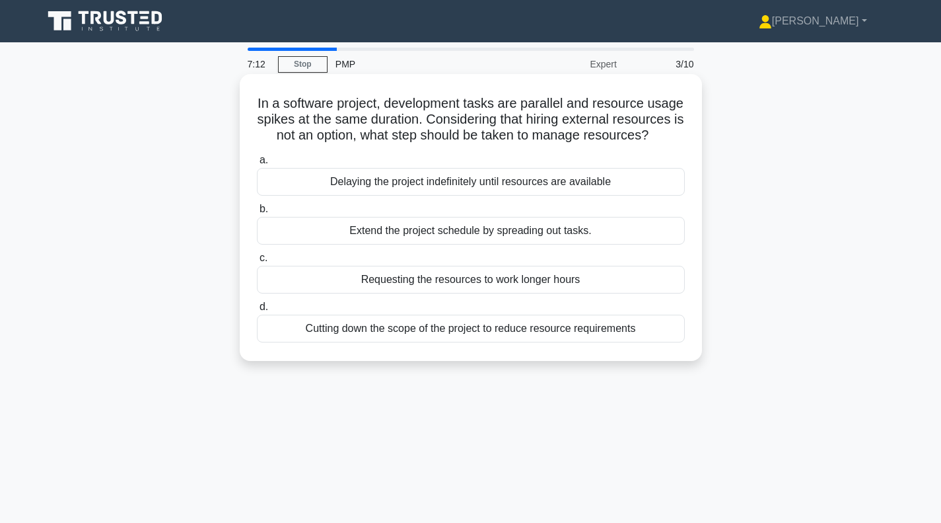
click at [443, 244] on div "Extend the project schedule by spreading out tasks." at bounding box center [471, 231] width 428 height 28
click at [257, 213] on input "b. Extend the project schedule by spreading out tasks." at bounding box center [257, 209] width 0 height 9
